Goal: Task Accomplishment & Management: Manage account settings

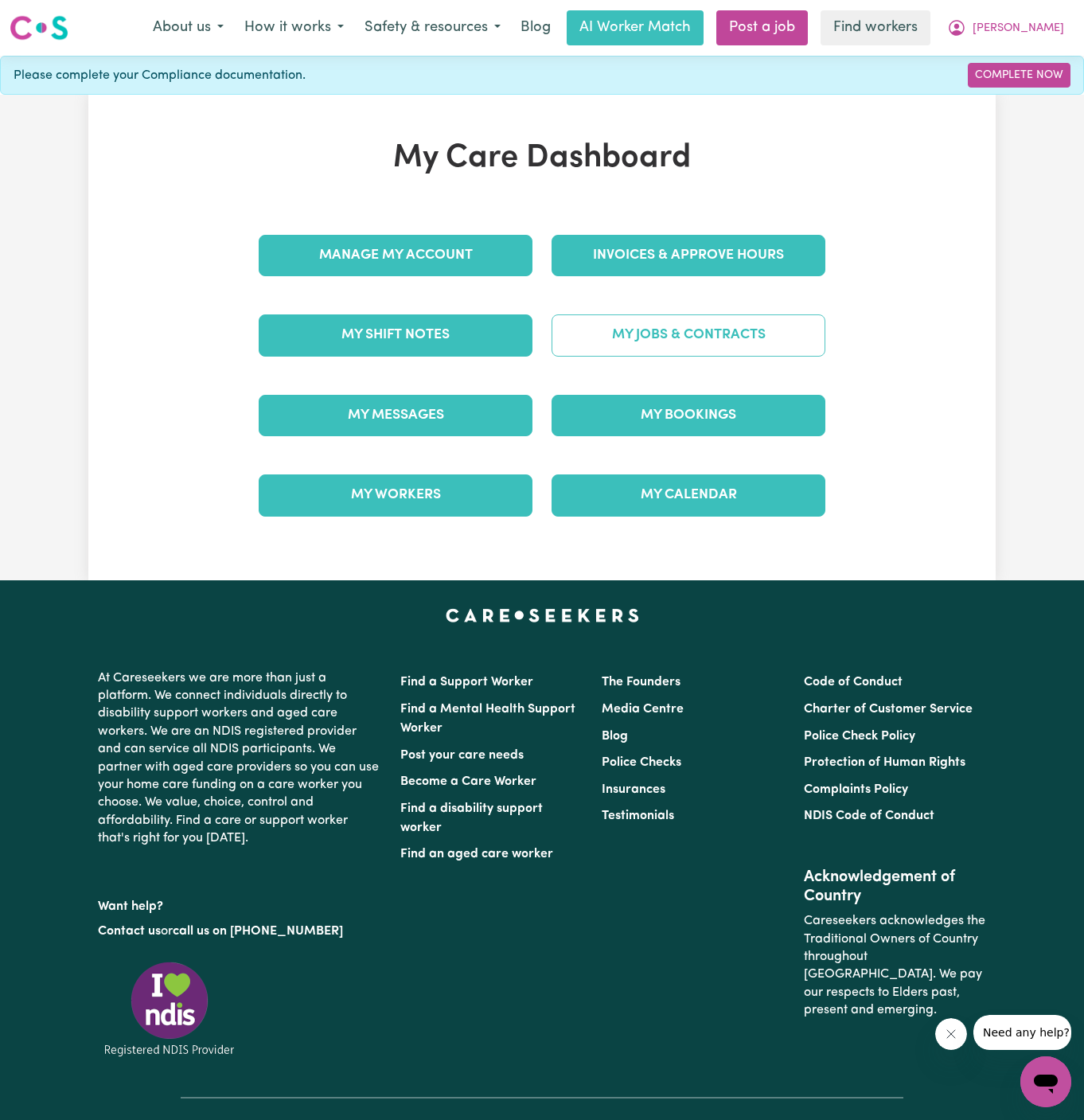
click at [744, 341] on link "My Jobs & Contracts" at bounding box center [688, 335] width 274 height 41
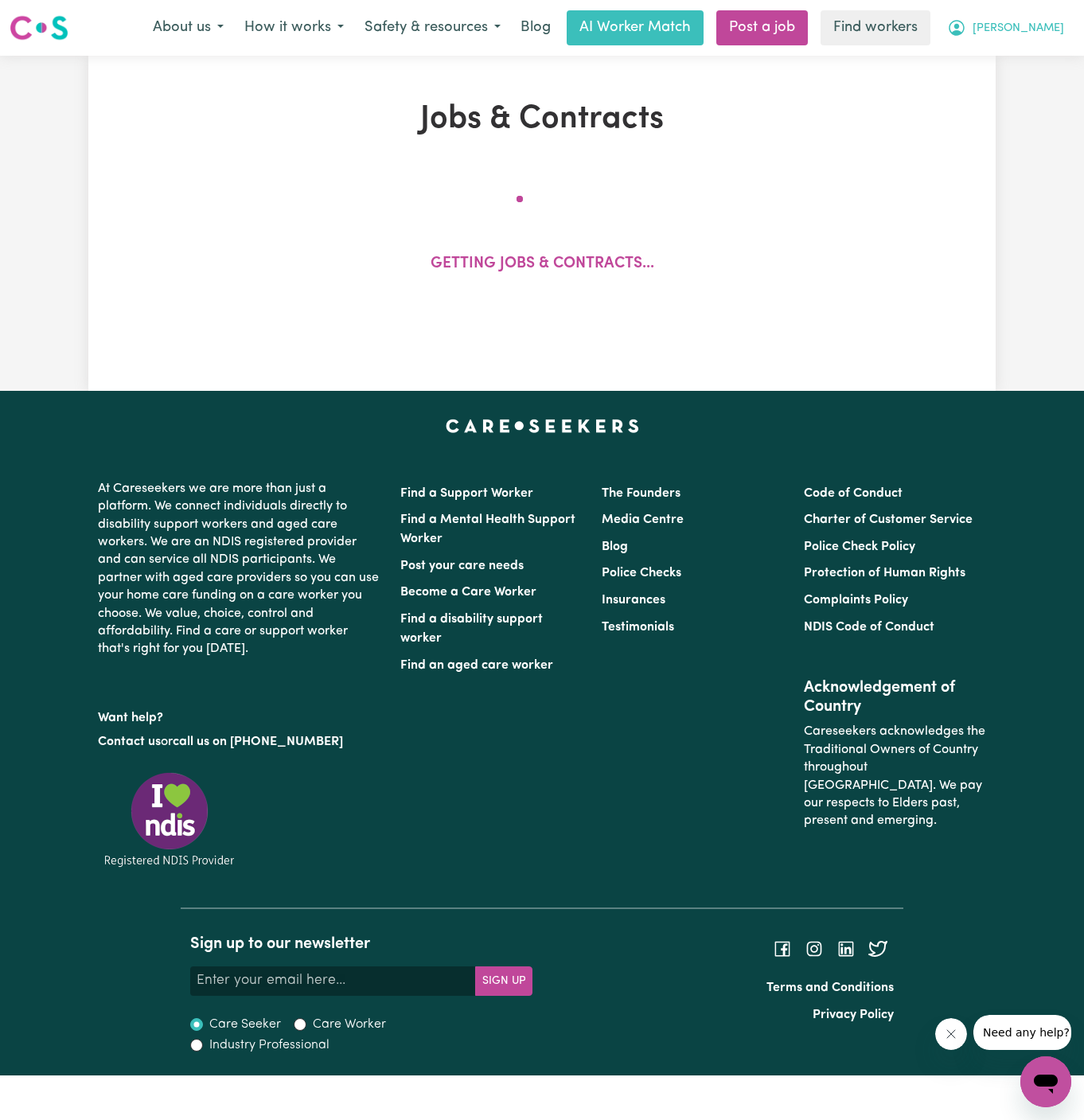
click at [1030, 21] on span "[PERSON_NAME]" at bounding box center [1018, 29] width 92 height 18
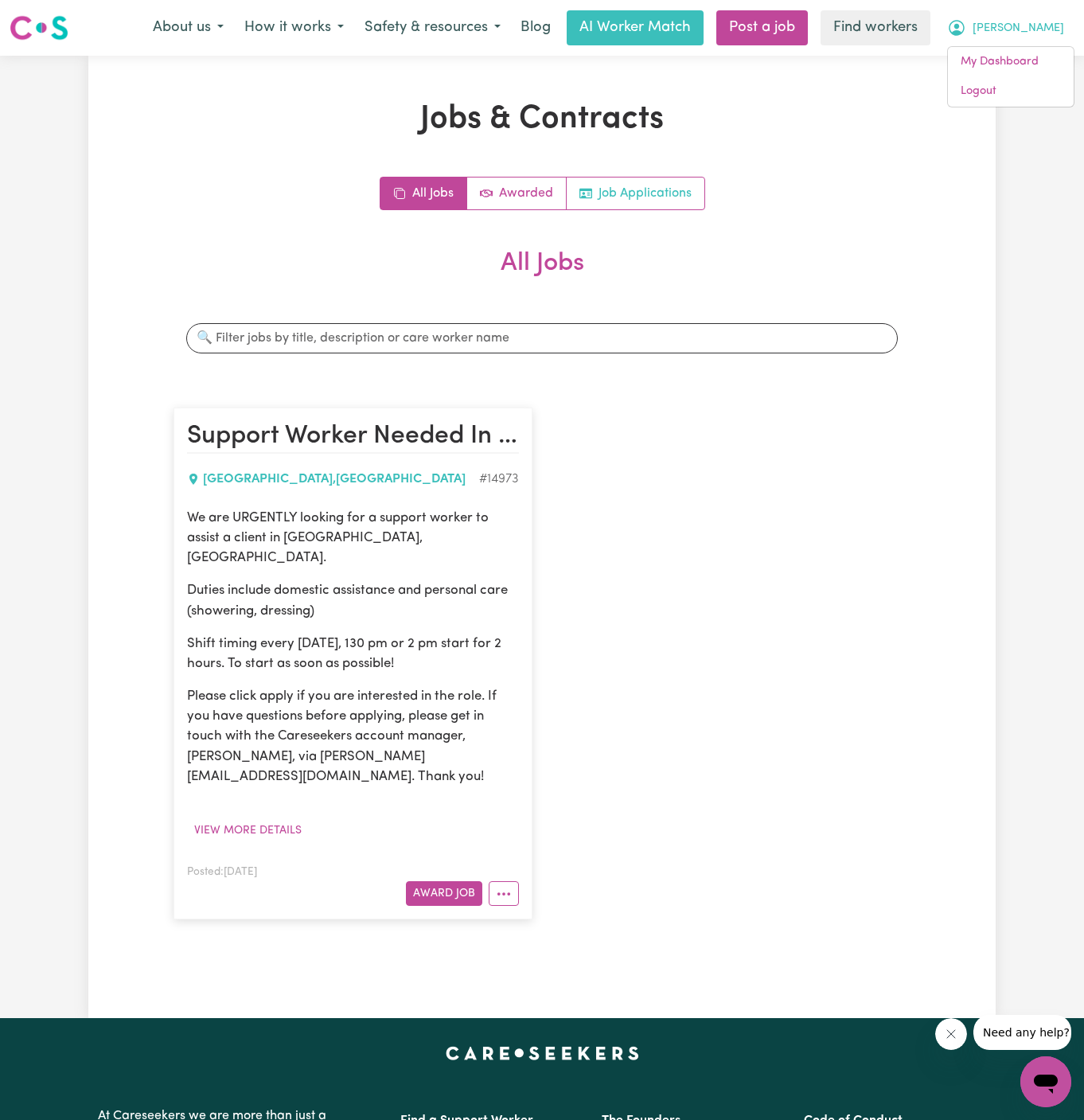
click at [649, 205] on link "Job Applications" at bounding box center [635, 194] width 137 height 32
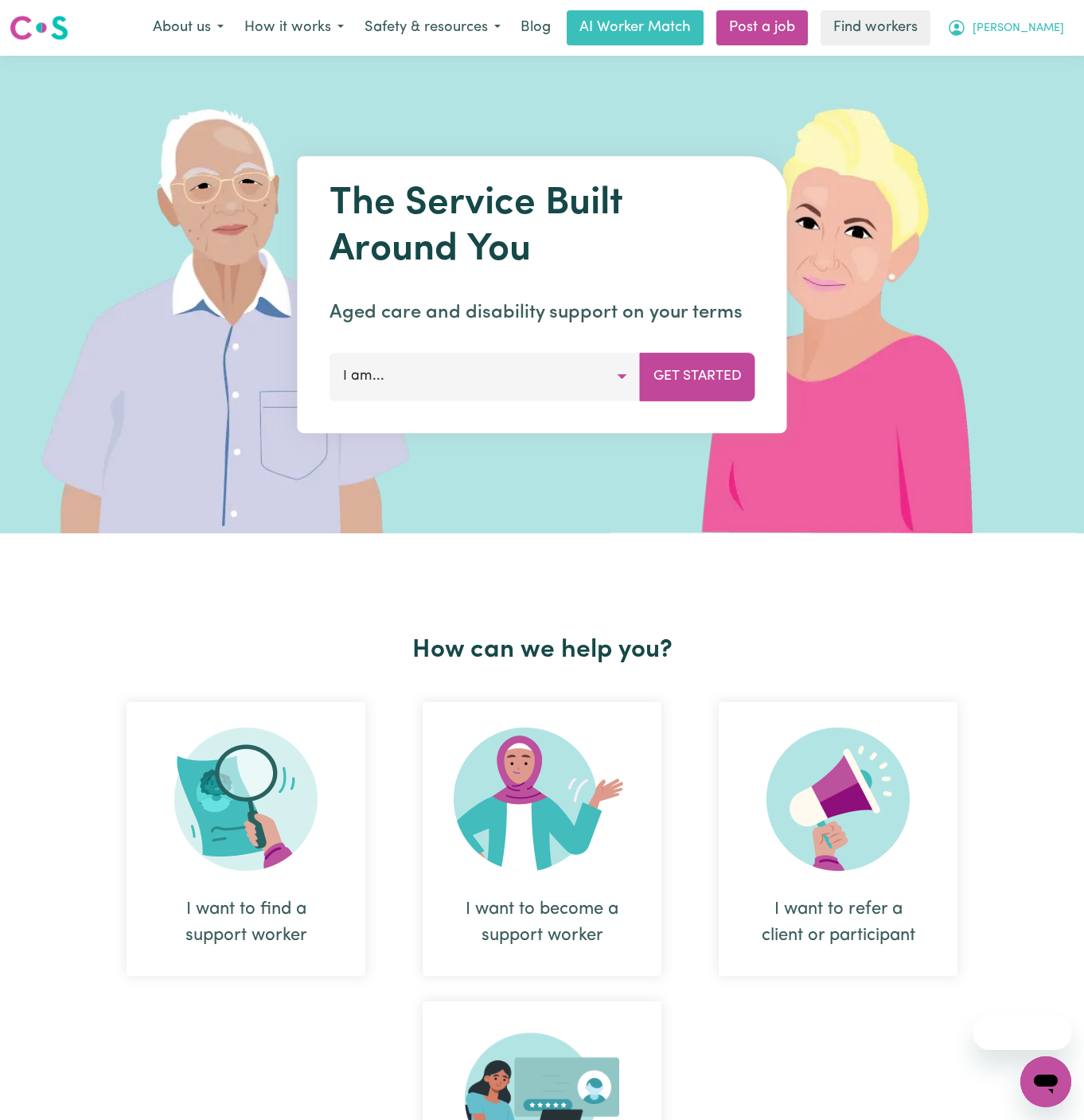
click at [1040, 29] on span "[PERSON_NAME]" at bounding box center [1018, 29] width 92 height 18
click at [1035, 81] on link "Logout" at bounding box center [1011, 92] width 126 height 30
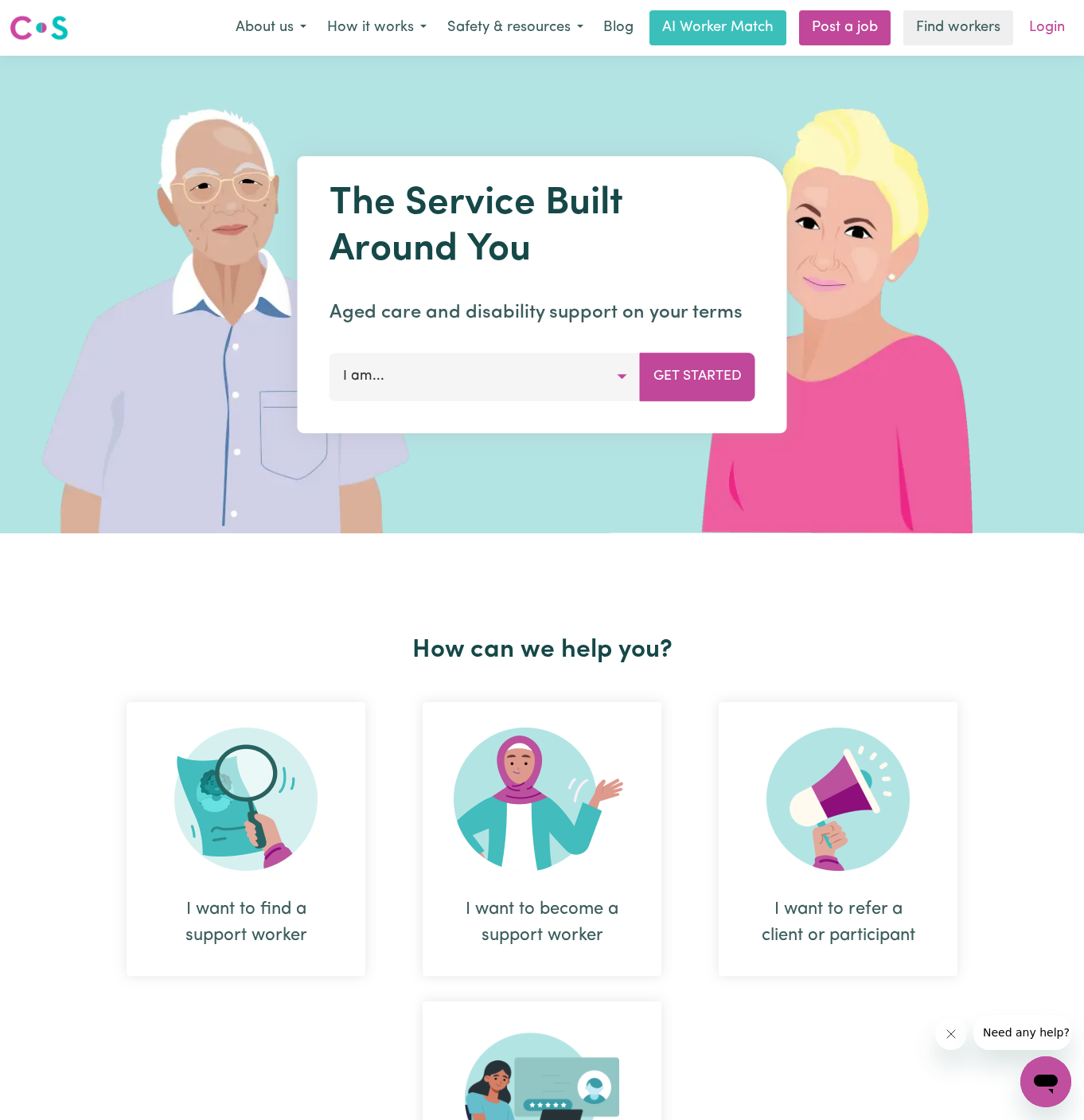
click at [1053, 33] on link "Login" at bounding box center [1047, 28] width 55 height 35
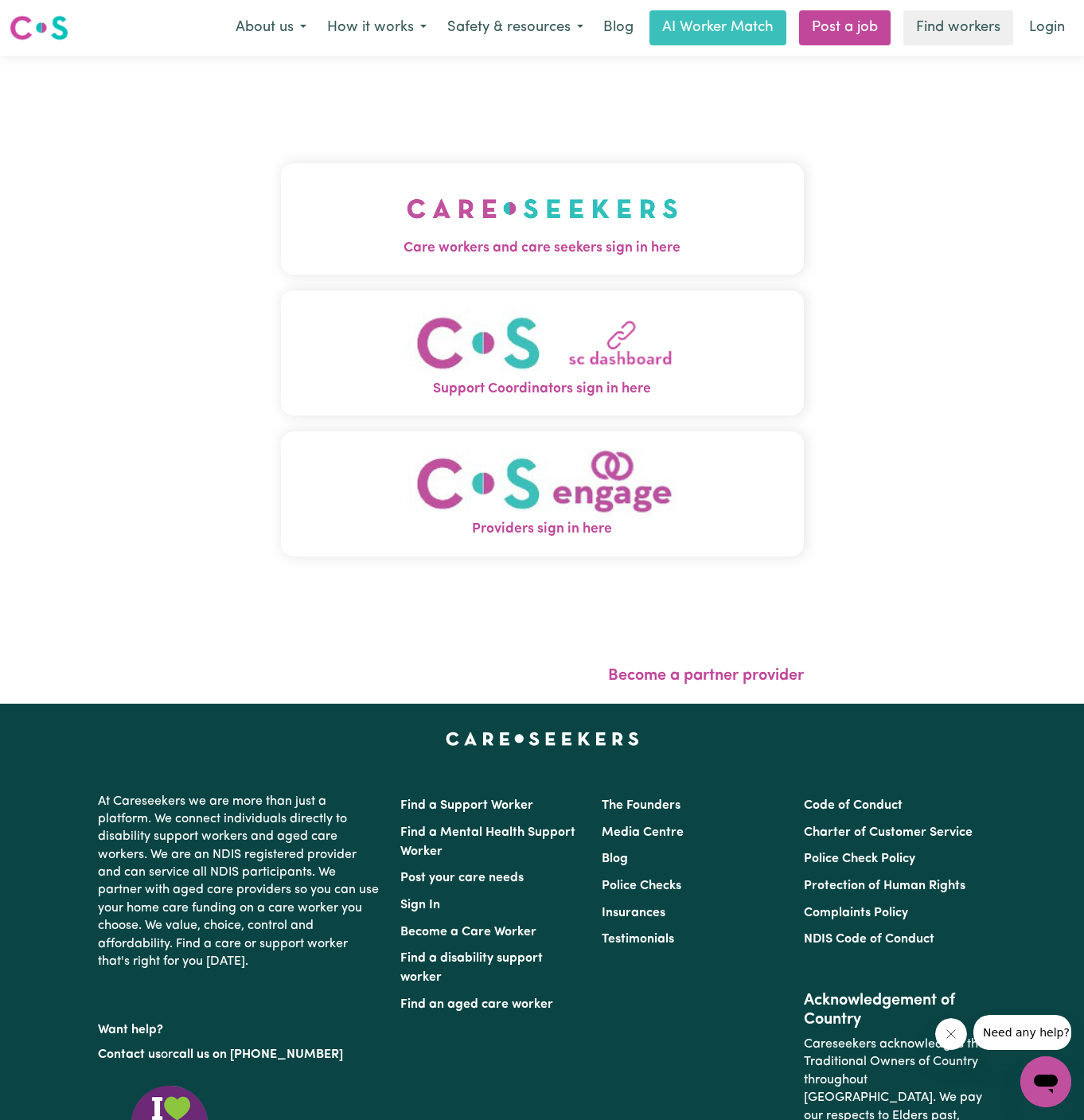
click at [558, 234] on img "Care workers and care seekers sign in here" at bounding box center [543, 208] width 271 height 59
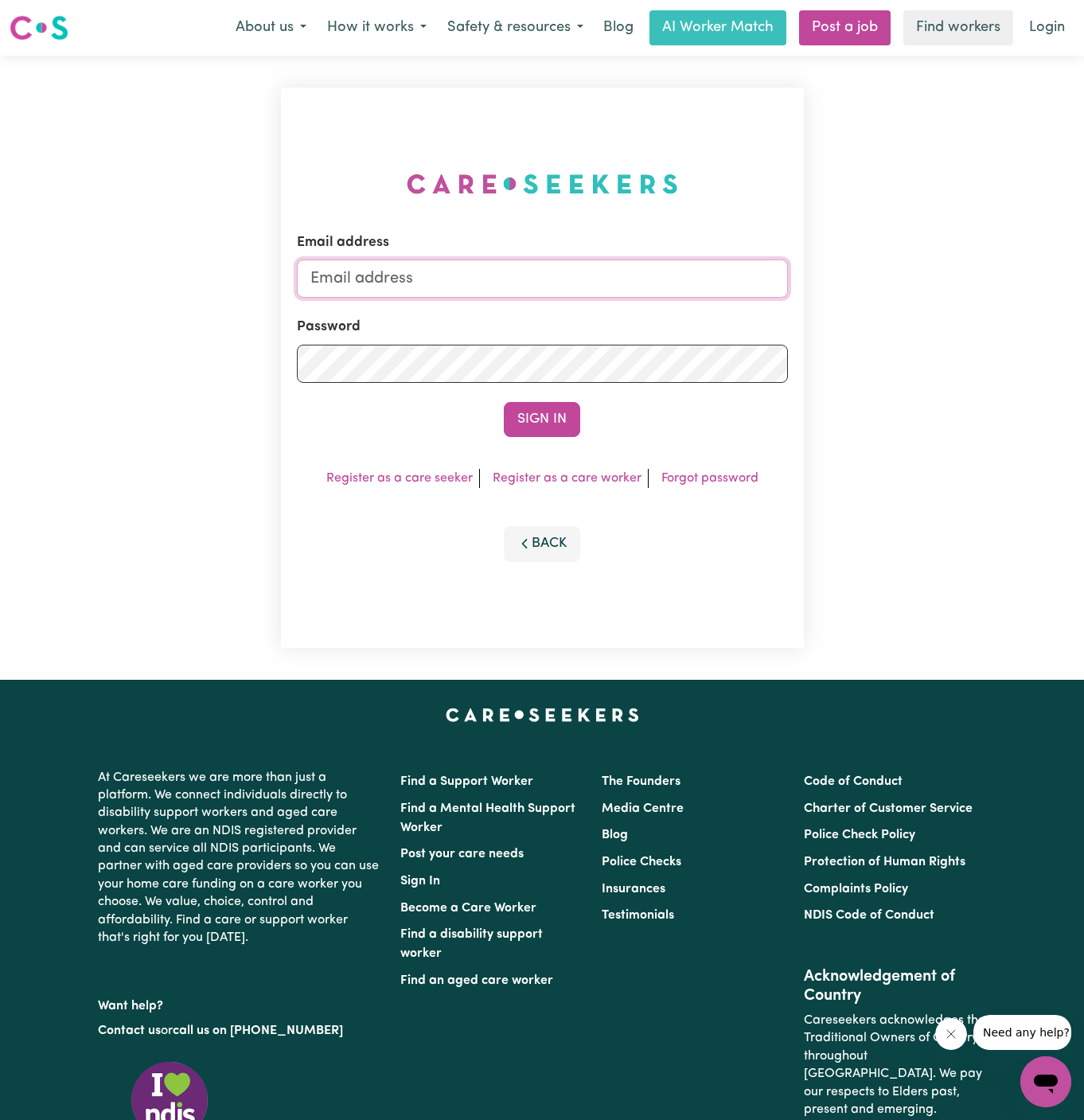
type input "[PERSON_NAME][EMAIL_ADDRESS][DOMAIN_NAME]"
click at [521, 415] on button "Sign In" at bounding box center [542, 420] width 77 height 35
